Goal: Transaction & Acquisition: Purchase product/service

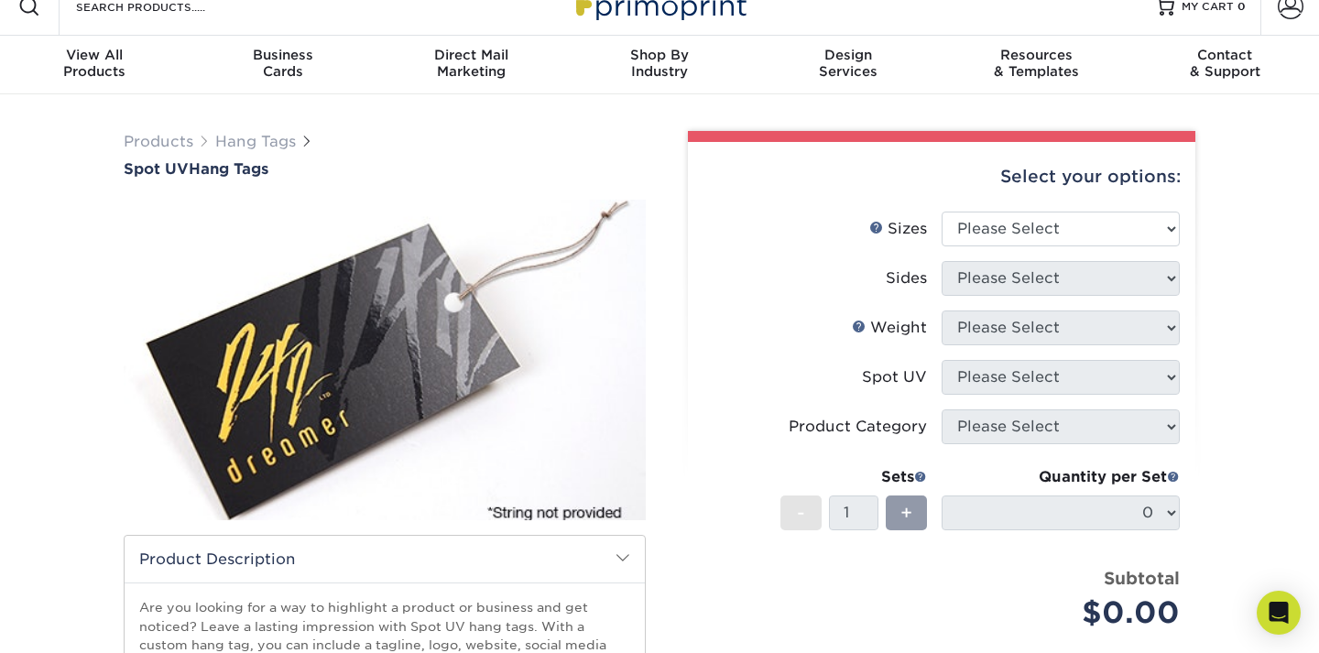
scroll to position [25, 0]
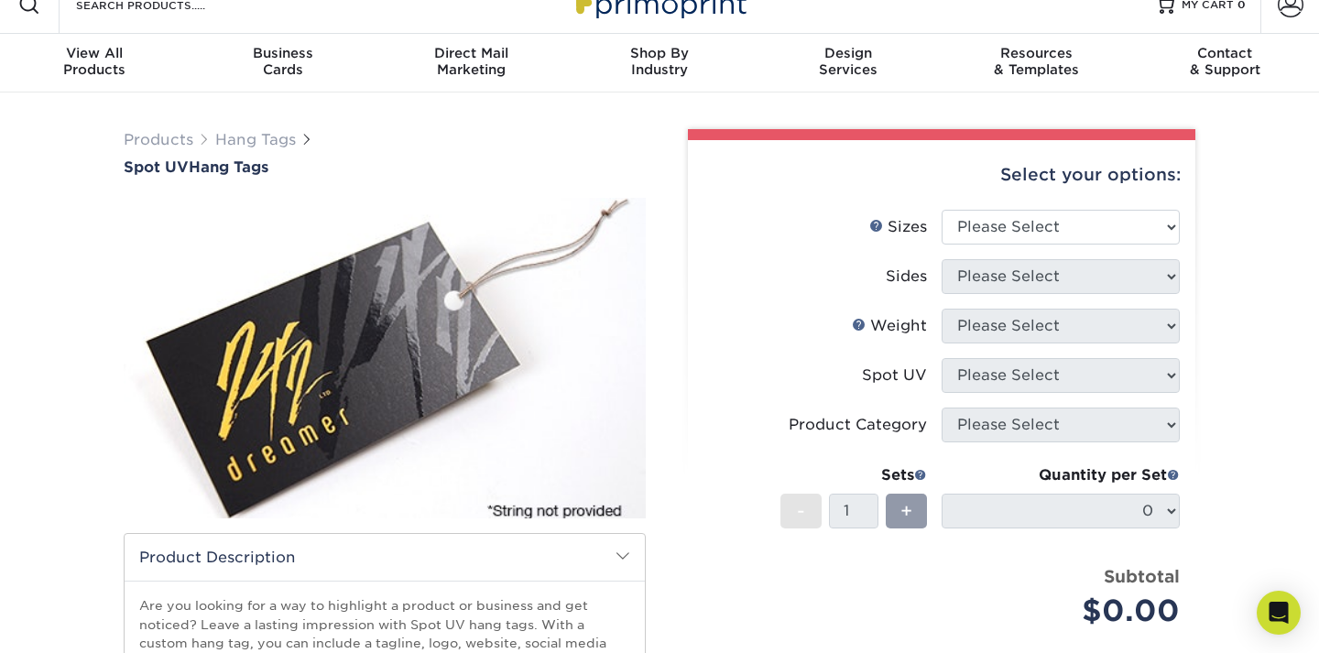
click at [1092, 344] on li "Weight Help Weight Please Select 16PT" at bounding box center [942, 333] width 476 height 49
click at [1133, 212] on select "Please Select 1.5" x 3.5" 1.75" x 3.5" 2" x 2" 2" x 3.5" 2" x 4" 2" x 6" 2.5" x…" at bounding box center [1061, 227] width 238 height 35
select select "3.50x3.50"
click at [942, 210] on select "Please Select 1.5" x 3.5" 1.75" x 3.5" 2" x 2" 2" x 3.5" 2" x 4" 2" x 6" 2.5" x…" at bounding box center [1061, 227] width 238 height 35
click at [1106, 268] on select "Please Select Print Both Sides Print Front Only" at bounding box center [1061, 276] width 238 height 35
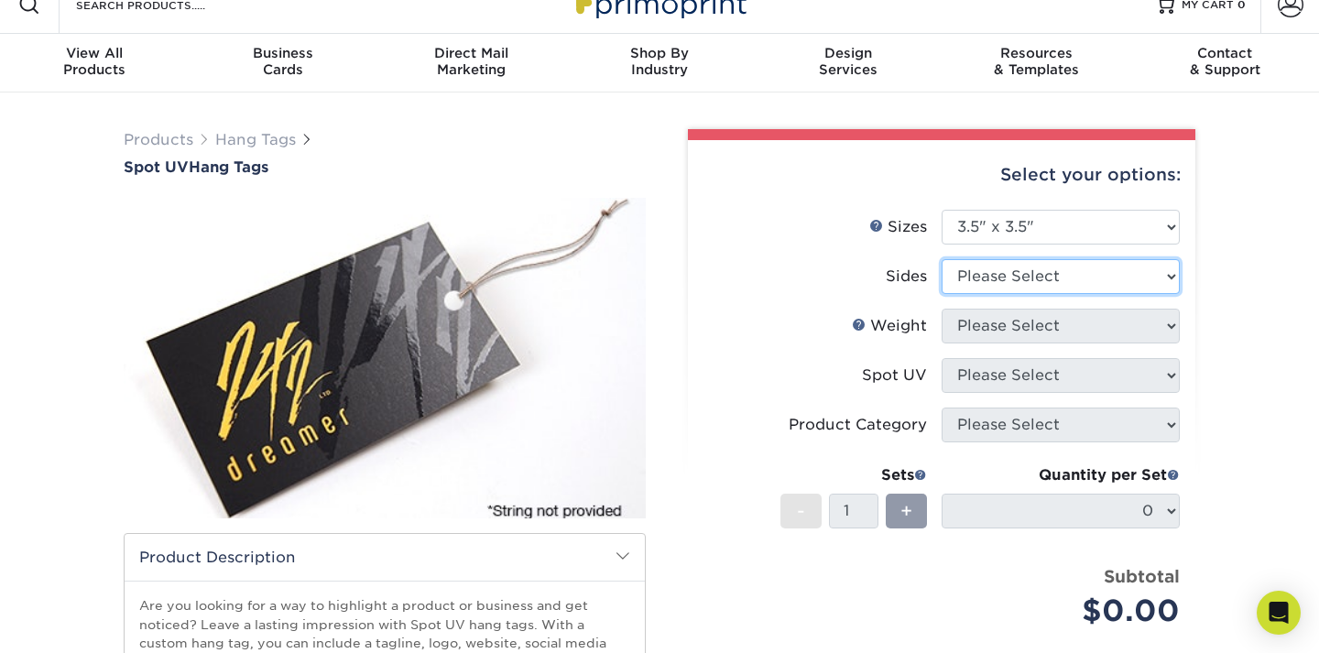
select select "13abbda7-1d64-4f25-8bb2-c179b224825d"
click at [942, 259] on select "Please Select Print Both Sides Print Front Only" at bounding box center [1061, 276] width 238 height 35
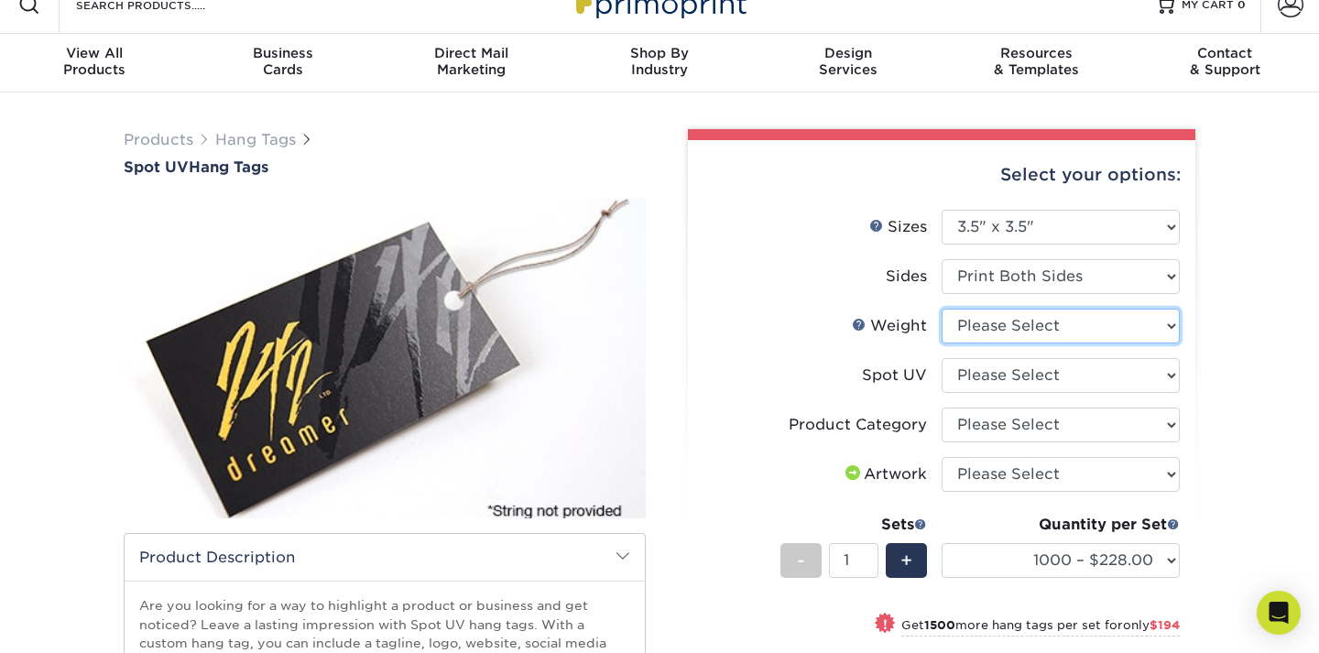
click at [1157, 322] on select "Please Select 16PT" at bounding box center [1061, 326] width 238 height 35
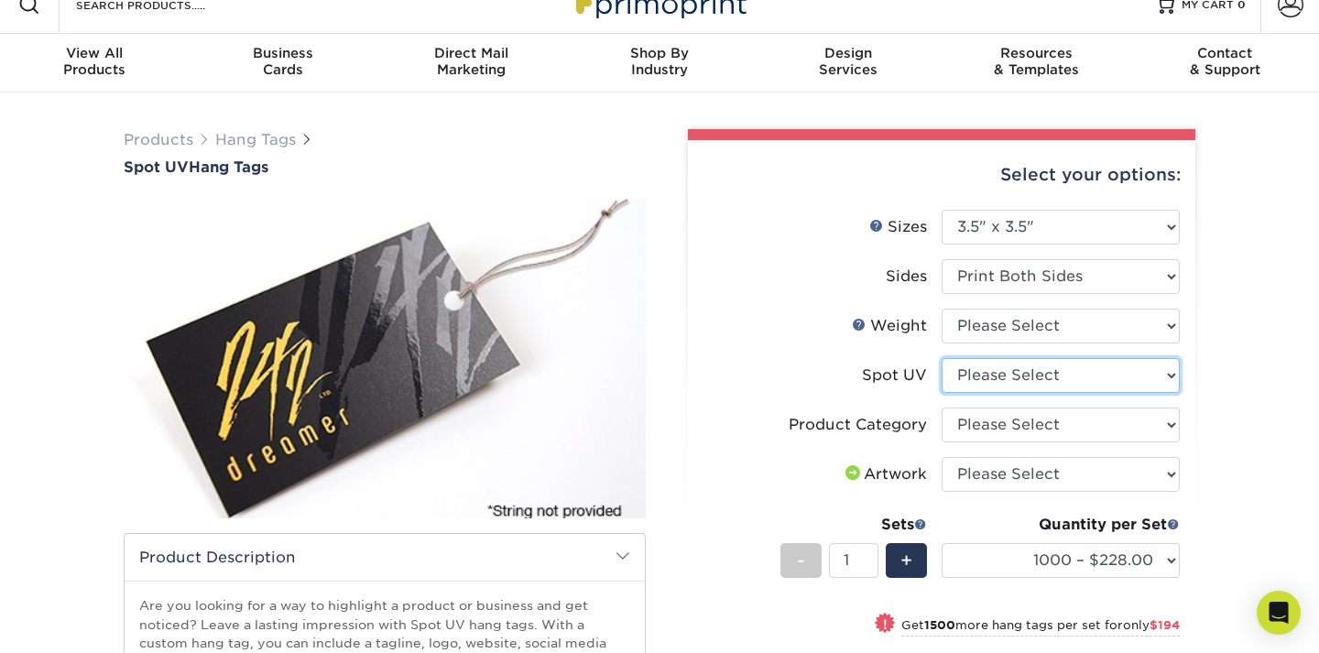
click at [1125, 377] on select "Please Select Front Only" at bounding box center [1061, 375] width 238 height 35
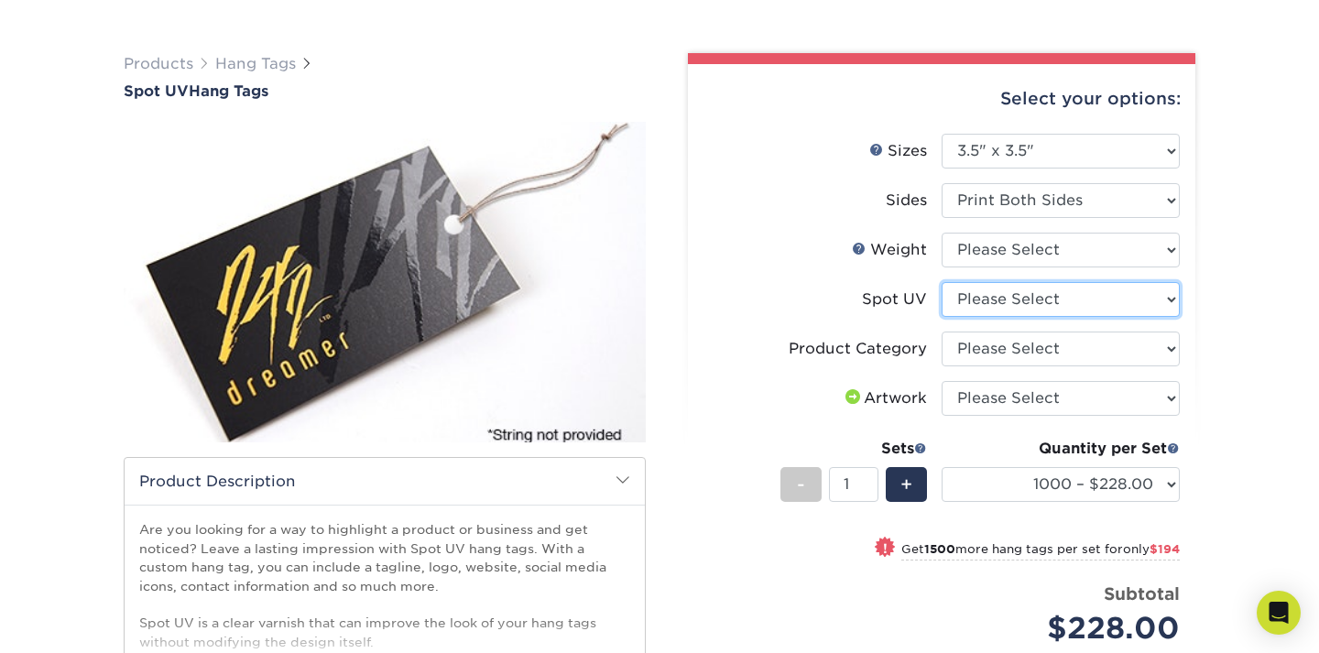
scroll to position [152, 0]
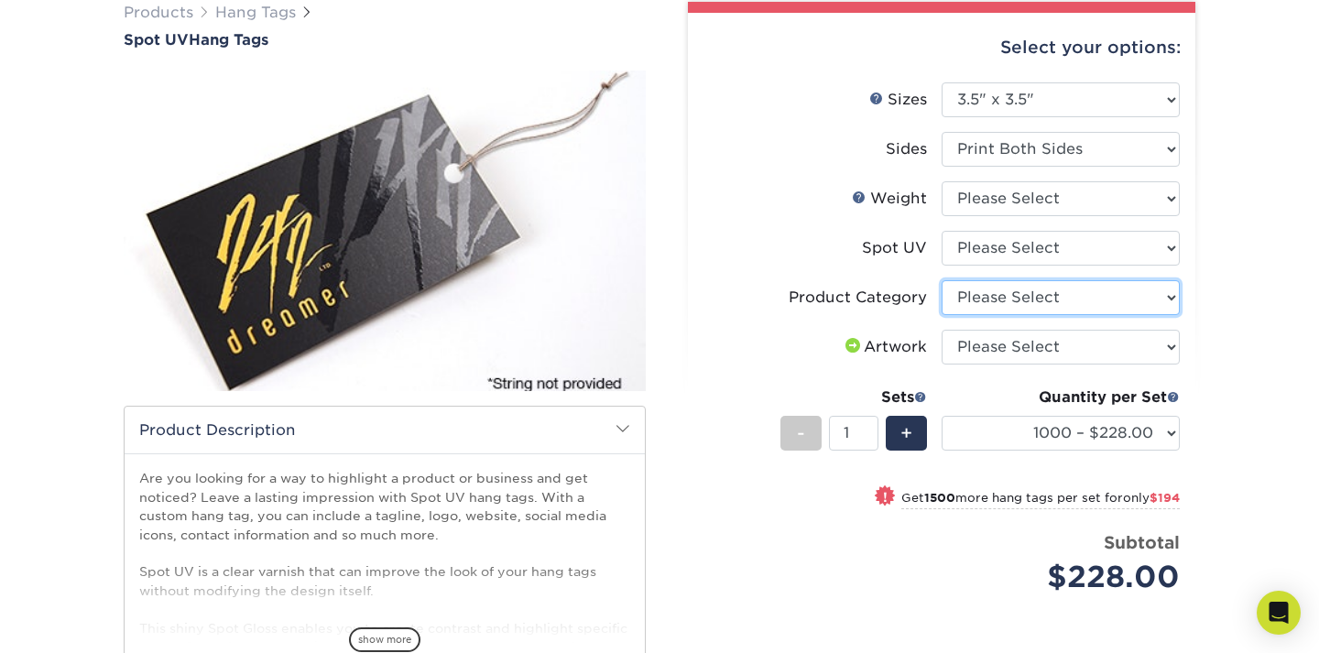
click at [989, 299] on select "Please Select Hang Tags" at bounding box center [1061, 297] width 238 height 35
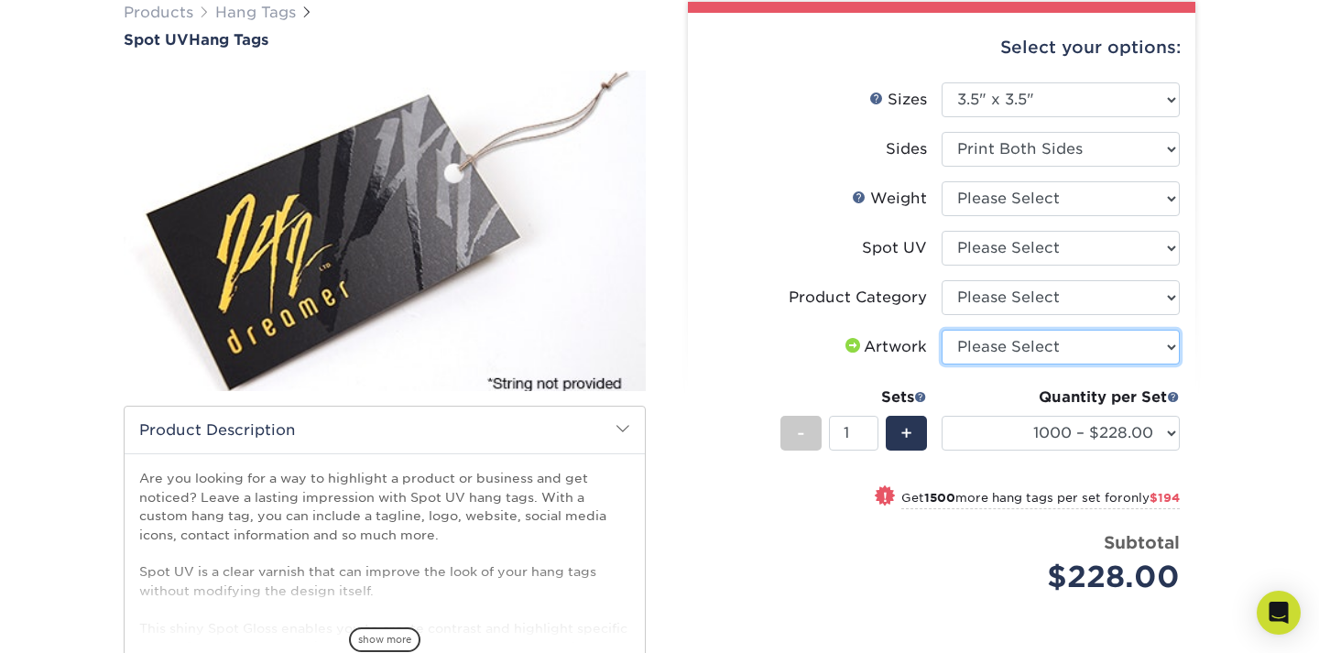
click at [1132, 349] on select "Please Select I will upload files I need a design - $75" at bounding box center [1061, 347] width 238 height 35
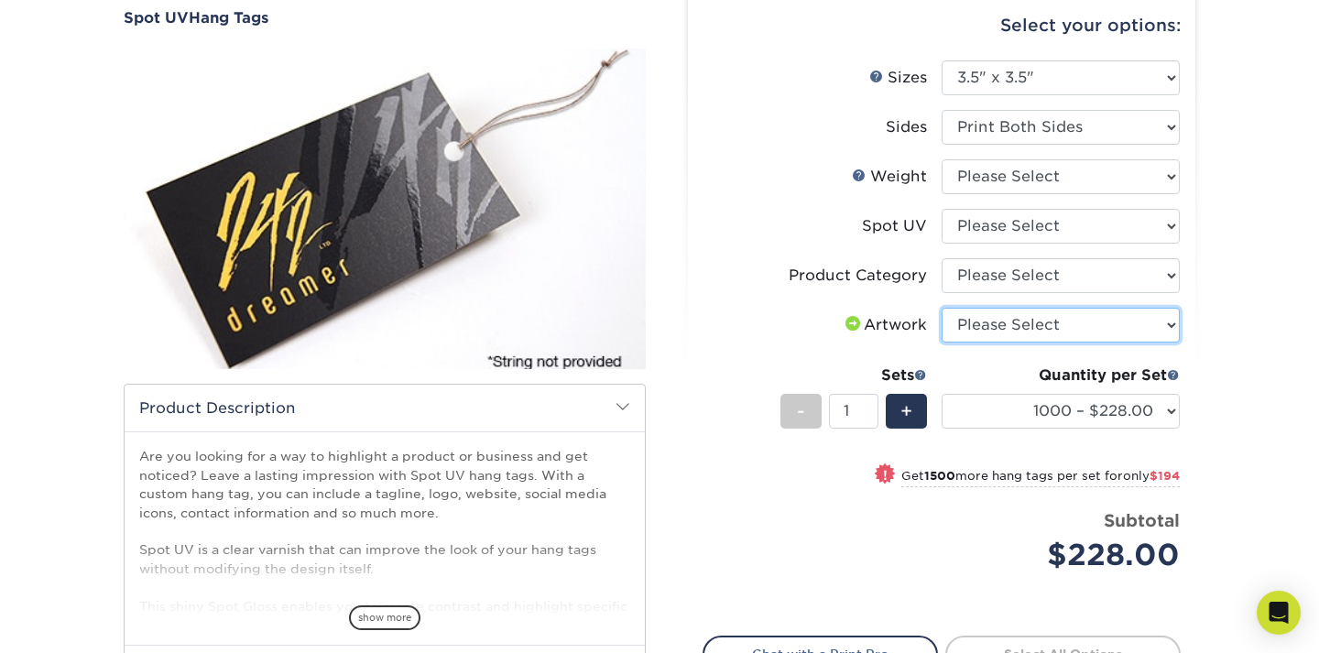
scroll to position [175, 0]
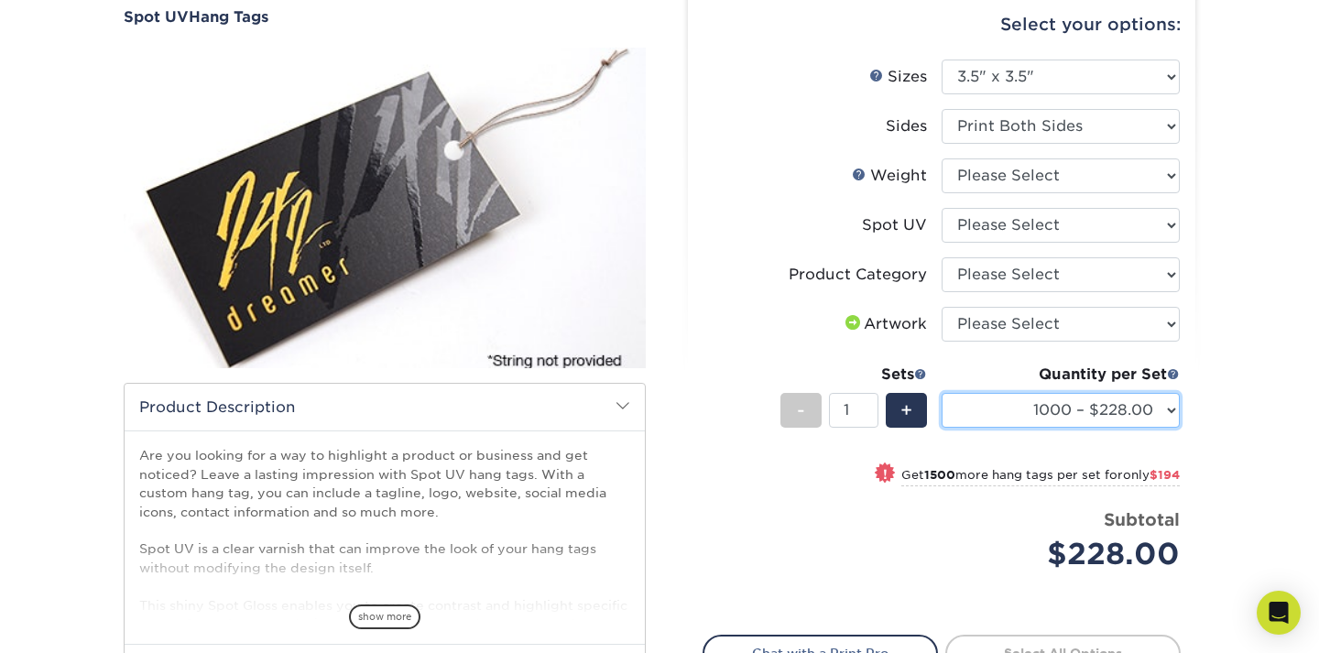
click at [1136, 407] on select "1000 – $228.00 2500 – $422.00 5000 – $630.00 10000 – $1111.00 15000 – $1595.00 …" at bounding box center [1061, 410] width 238 height 35
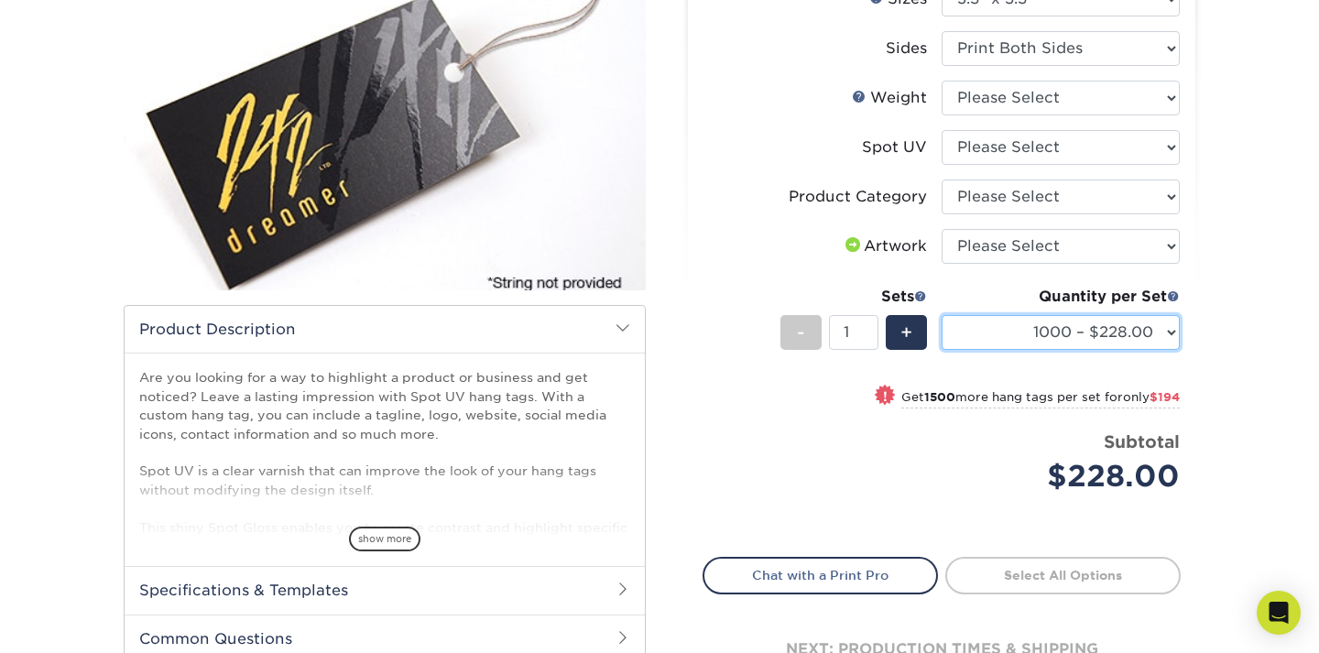
scroll to position [0, 0]
